Goal: Task Accomplishment & Management: Manage account settings

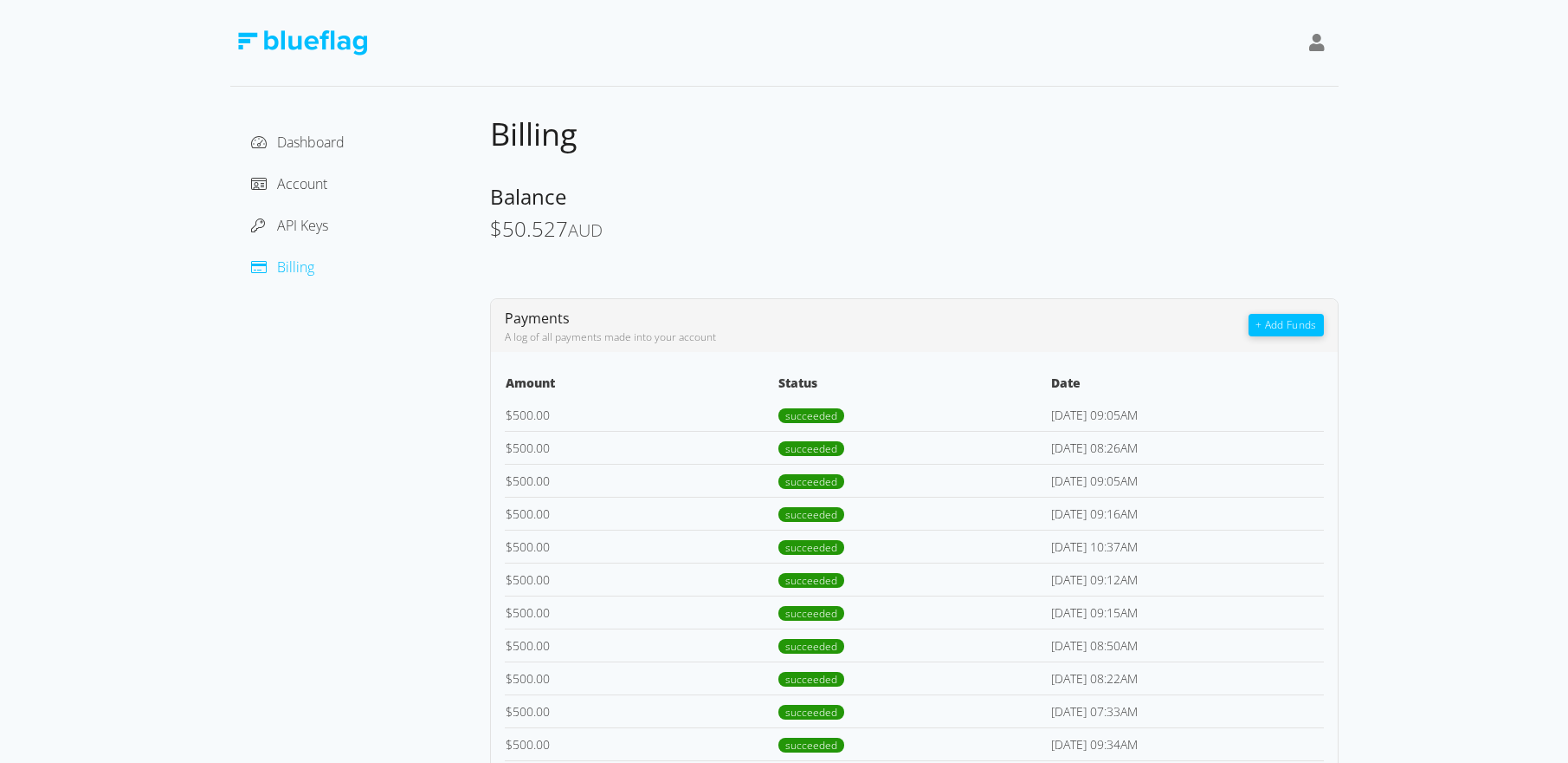
click at [1286, 321] on button "+ Add Funds" at bounding box center [1286, 324] width 74 height 22
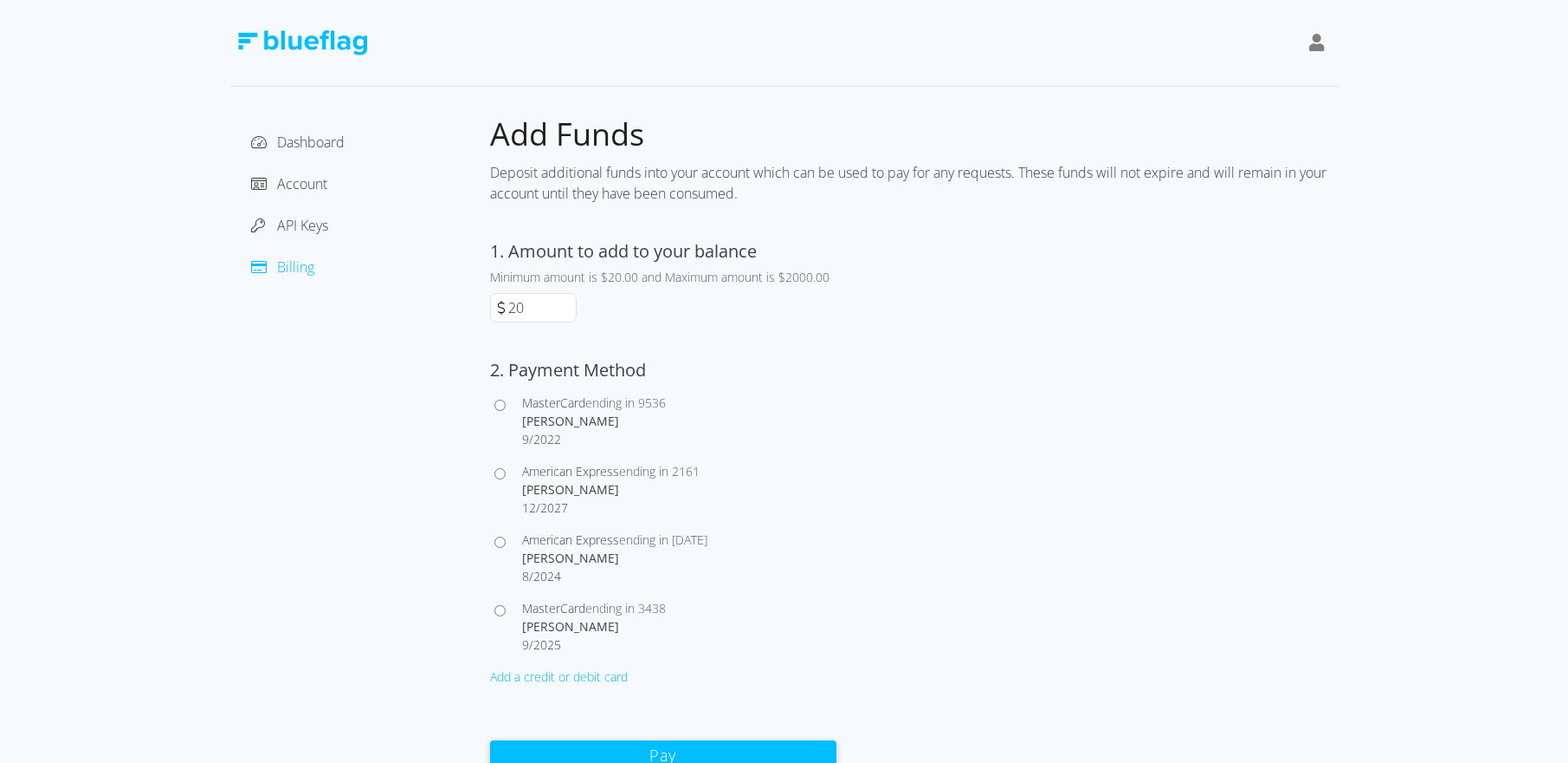
click at [497, 473] on input "American Express ending in [STREET_ADDRESS][PERSON_NAME]" at bounding box center [501, 474] width 12 height 12
radio input "true"
drag, startPoint x: 526, startPoint y: 307, endPoint x: 502, endPoint y: 305, distance: 24.1
click at [502, 305] on div "20" at bounding box center [533, 308] width 87 height 29
click at [538, 307] on input "5020" at bounding box center [540, 307] width 71 height 27
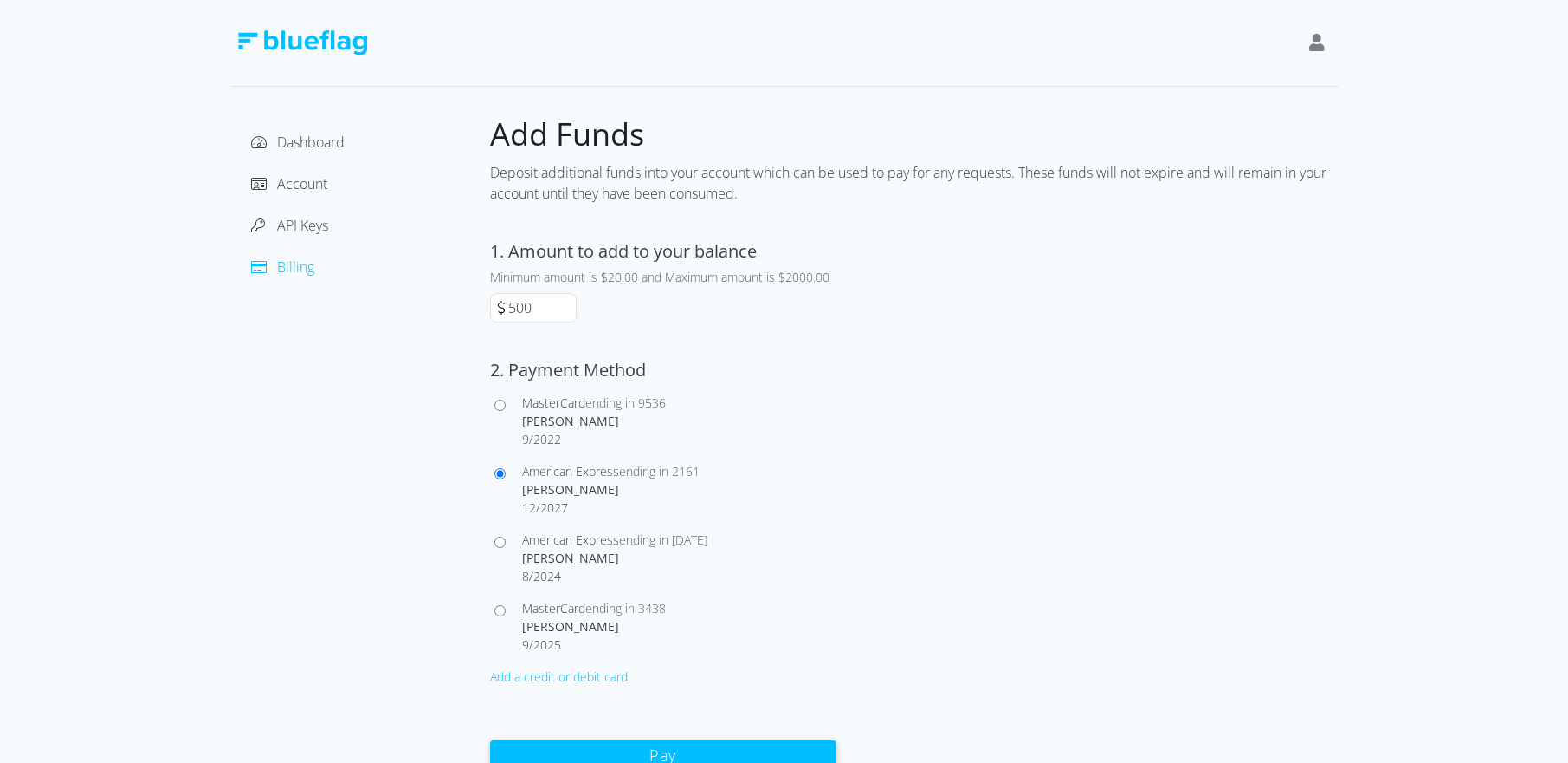
scroll to position [9, 0]
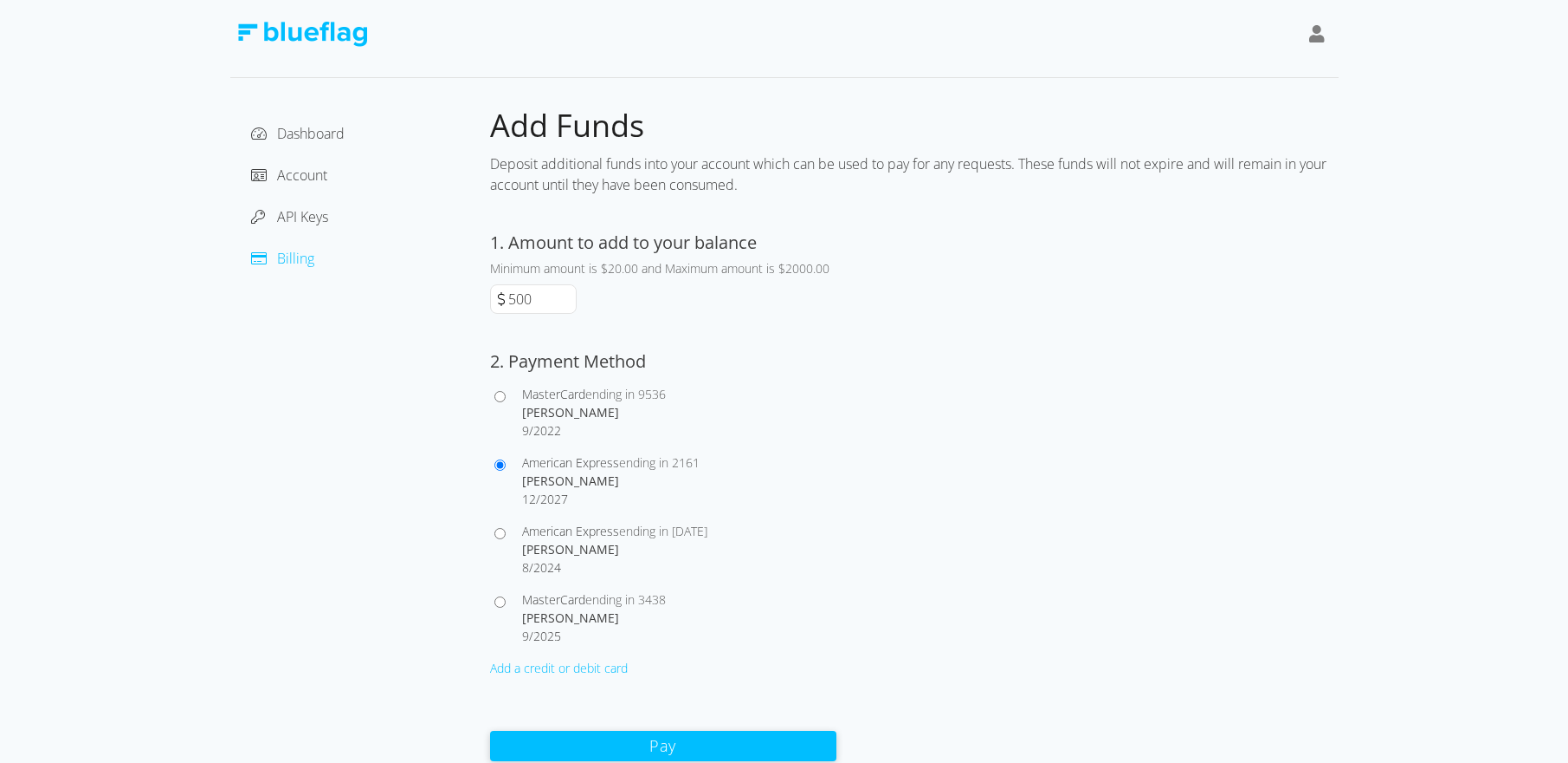
type input "500"
click at [706, 740] on button "Pay" at bounding box center [663, 745] width 347 height 30
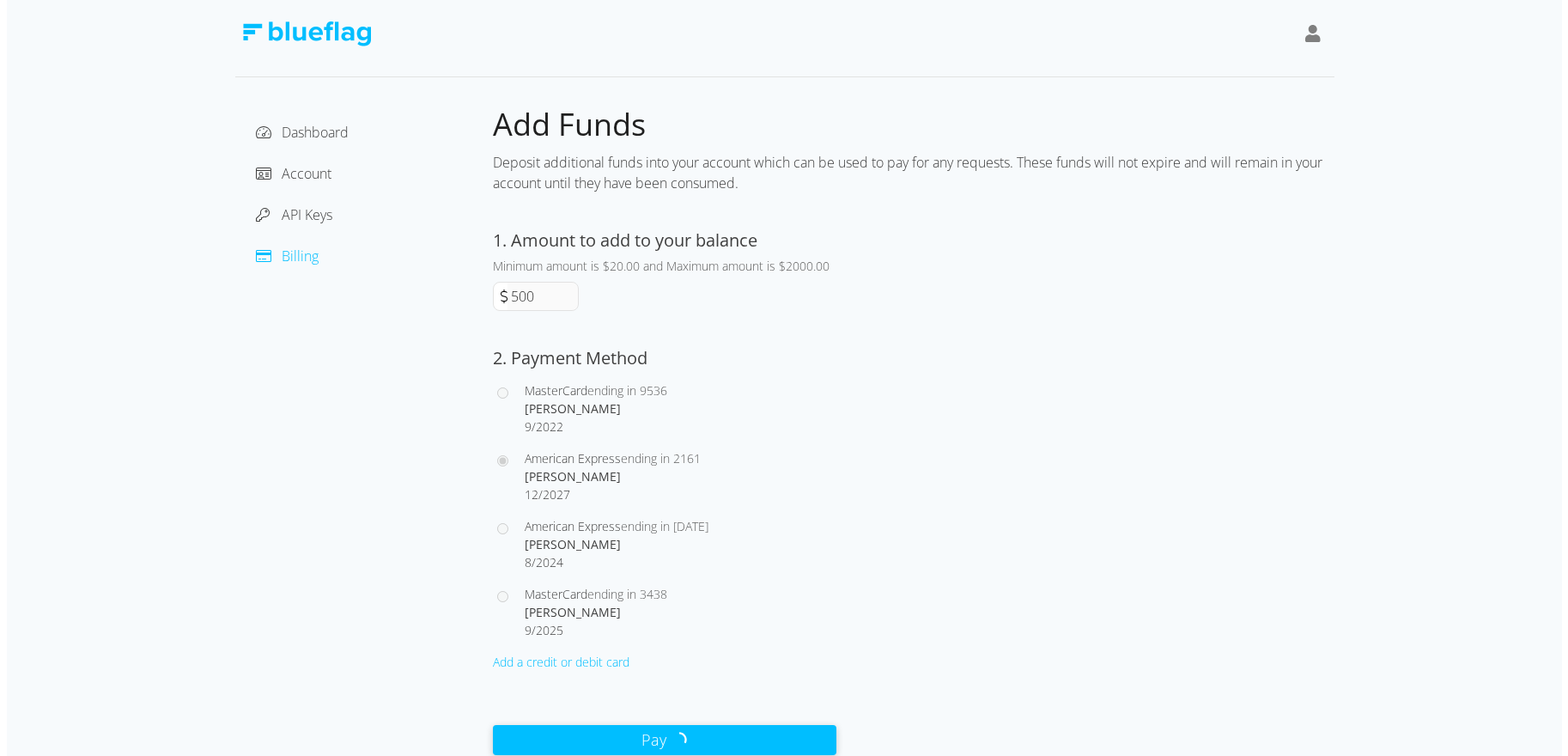
scroll to position [0, 0]
